Goal: Task Accomplishment & Management: Complete application form

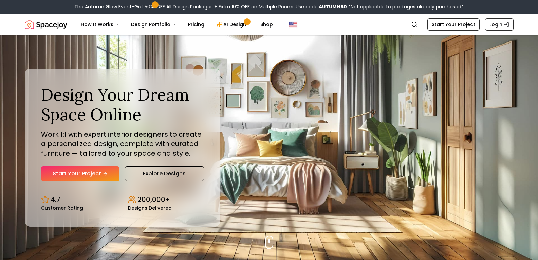
click at [89, 170] on link "Start Your Project" at bounding box center [80, 173] width 78 height 15
click at [181, 176] on link "Explore Designs" at bounding box center [164, 173] width 79 height 15
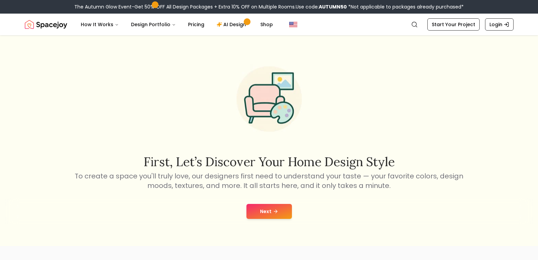
click at [266, 211] on button "Next" at bounding box center [270, 211] width 46 height 15
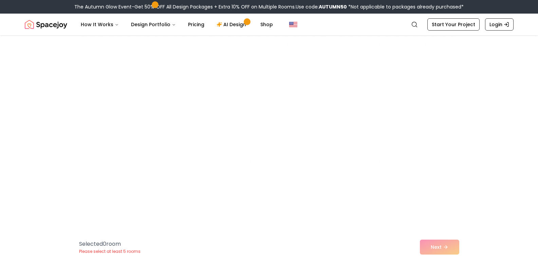
scroll to position [509, 0]
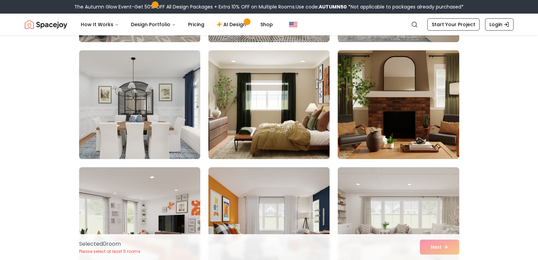
click at [271, 127] on img at bounding box center [268, 105] width 127 height 114
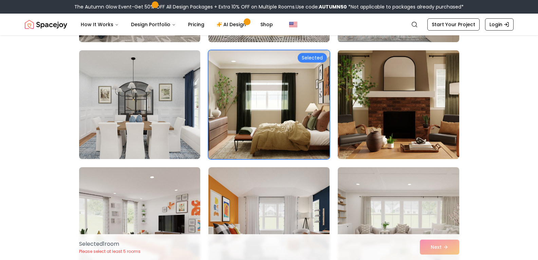
click at [294, 100] on img at bounding box center [268, 105] width 127 height 114
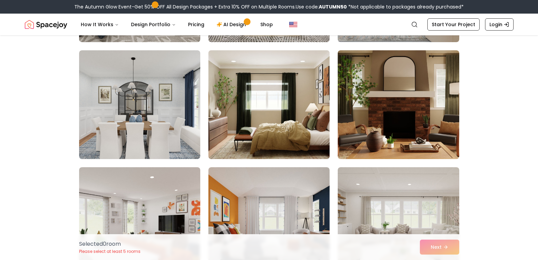
click at [296, 70] on img at bounding box center [268, 105] width 127 height 114
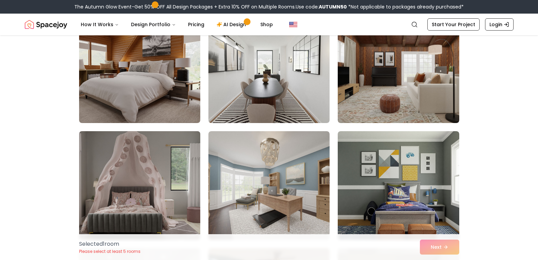
scroll to position [0, 0]
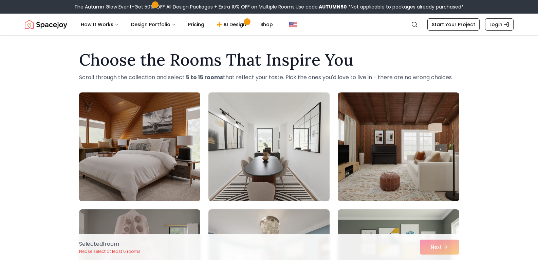
click at [159, 167] on img at bounding box center [139, 147] width 127 height 114
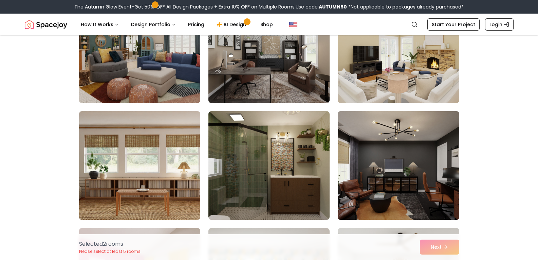
scroll to position [1291, 0]
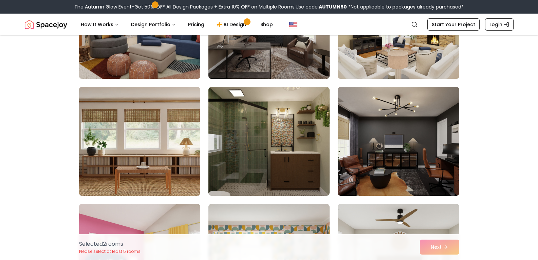
click at [163, 160] on img at bounding box center [139, 141] width 127 height 114
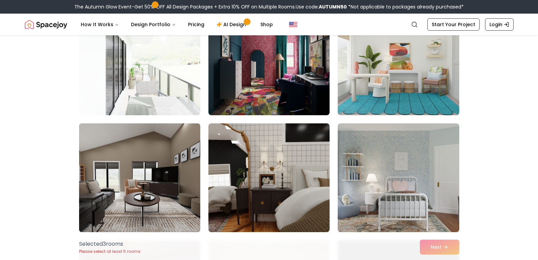
scroll to position [1766, 0]
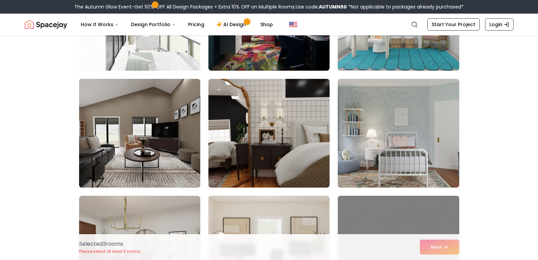
click at [160, 138] on img at bounding box center [139, 133] width 127 height 114
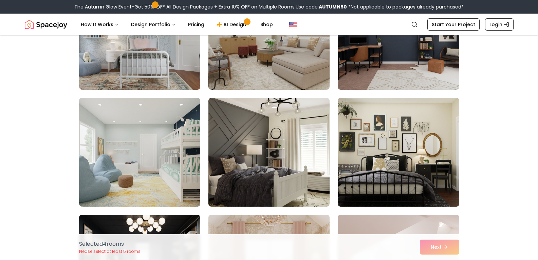
scroll to position [3362, 0]
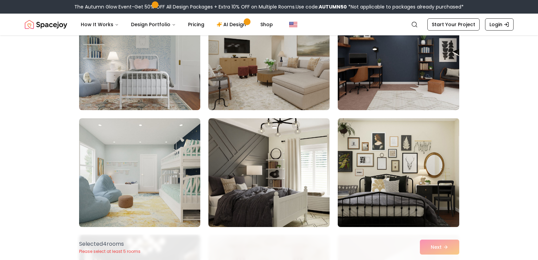
click at [384, 167] on img at bounding box center [398, 172] width 127 height 114
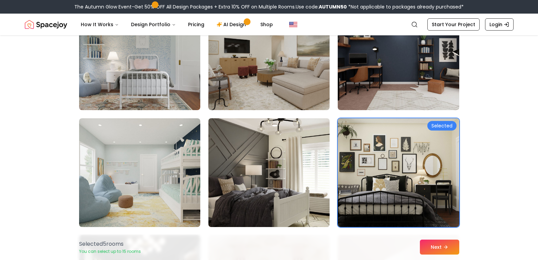
click at [284, 167] on img at bounding box center [268, 172] width 127 height 114
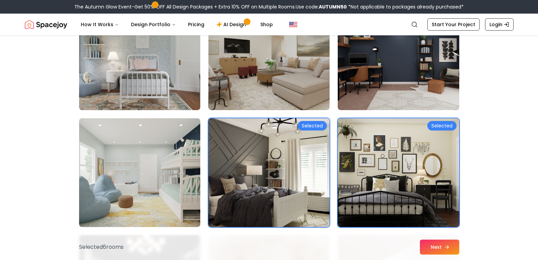
click at [431, 247] on button "Next" at bounding box center [439, 246] width 39 height 15
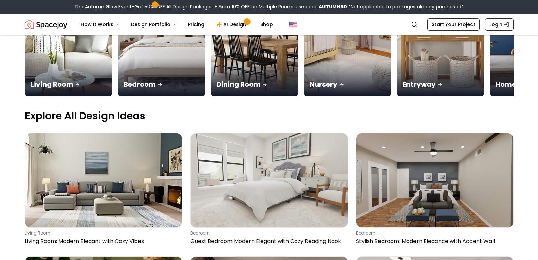
scroll to position [136, 0]
